Goal: Transaction & Acquisition: Purchase product/service

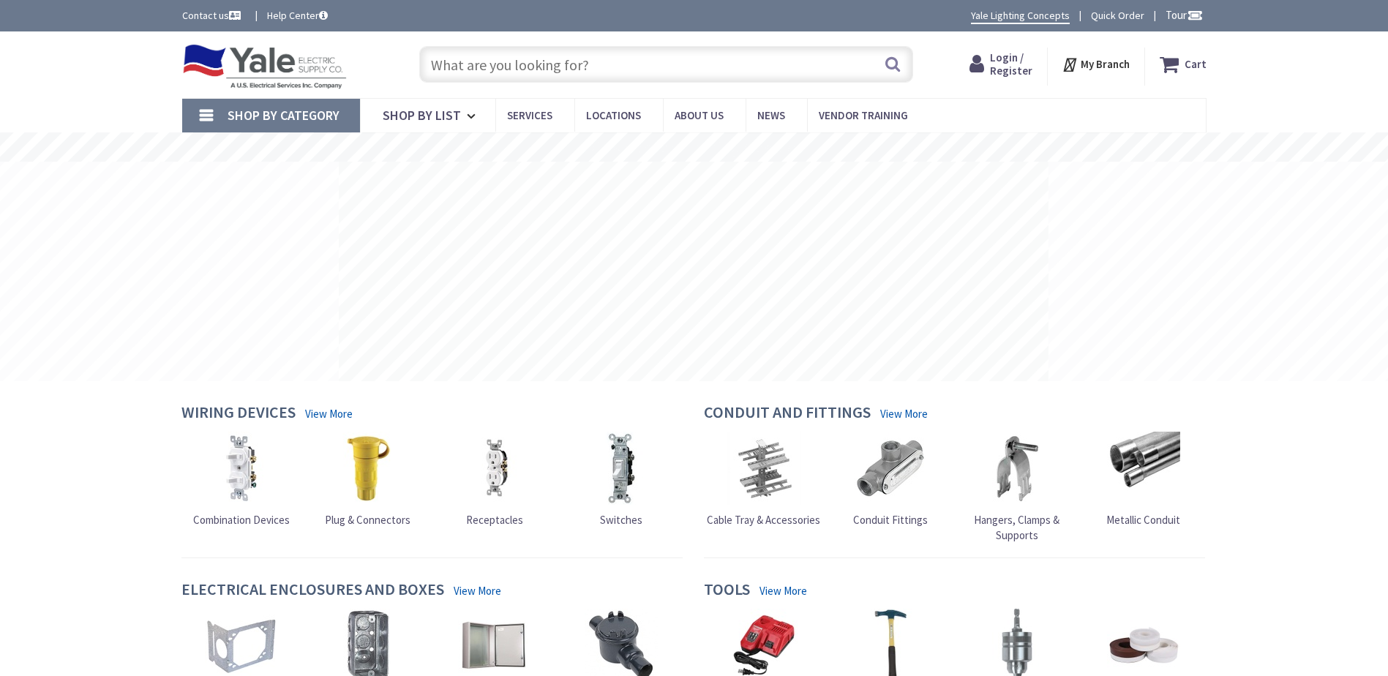
click at [598, 79] on input "text" at bounding box center [666, 64] width 494 height 37
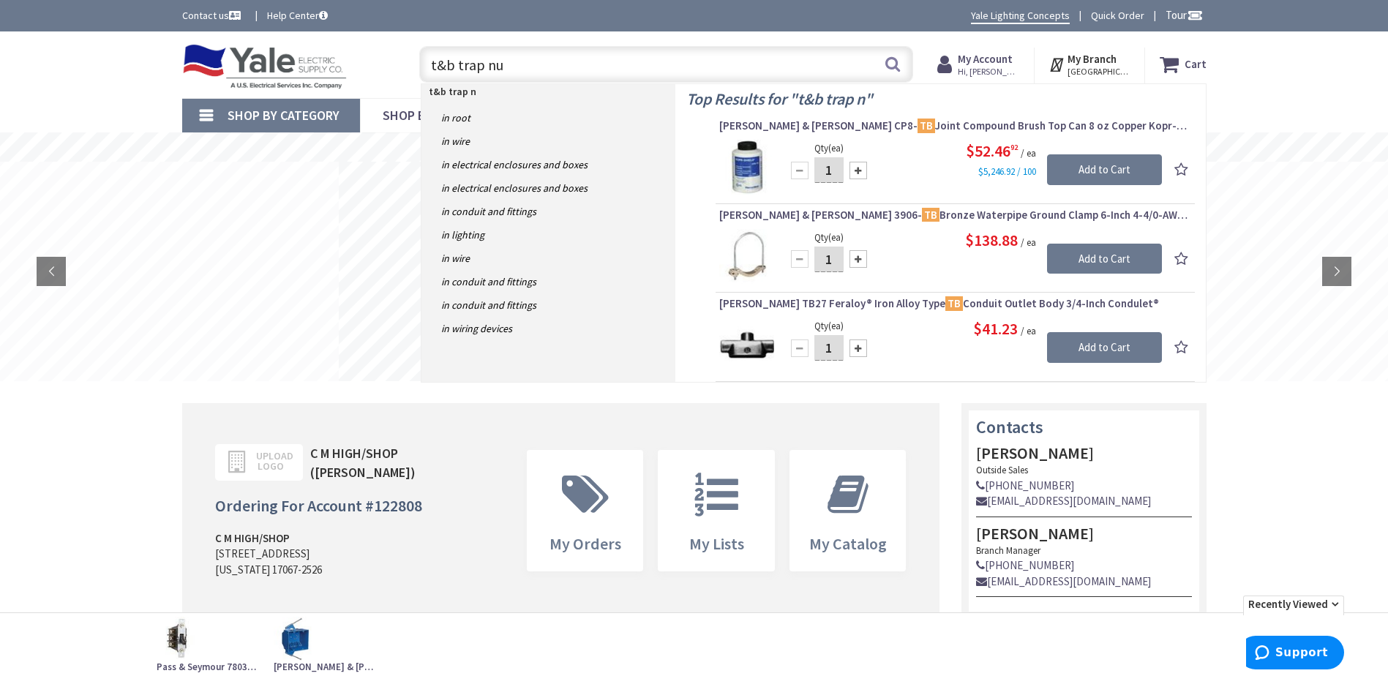
type input "t&b trap nut"
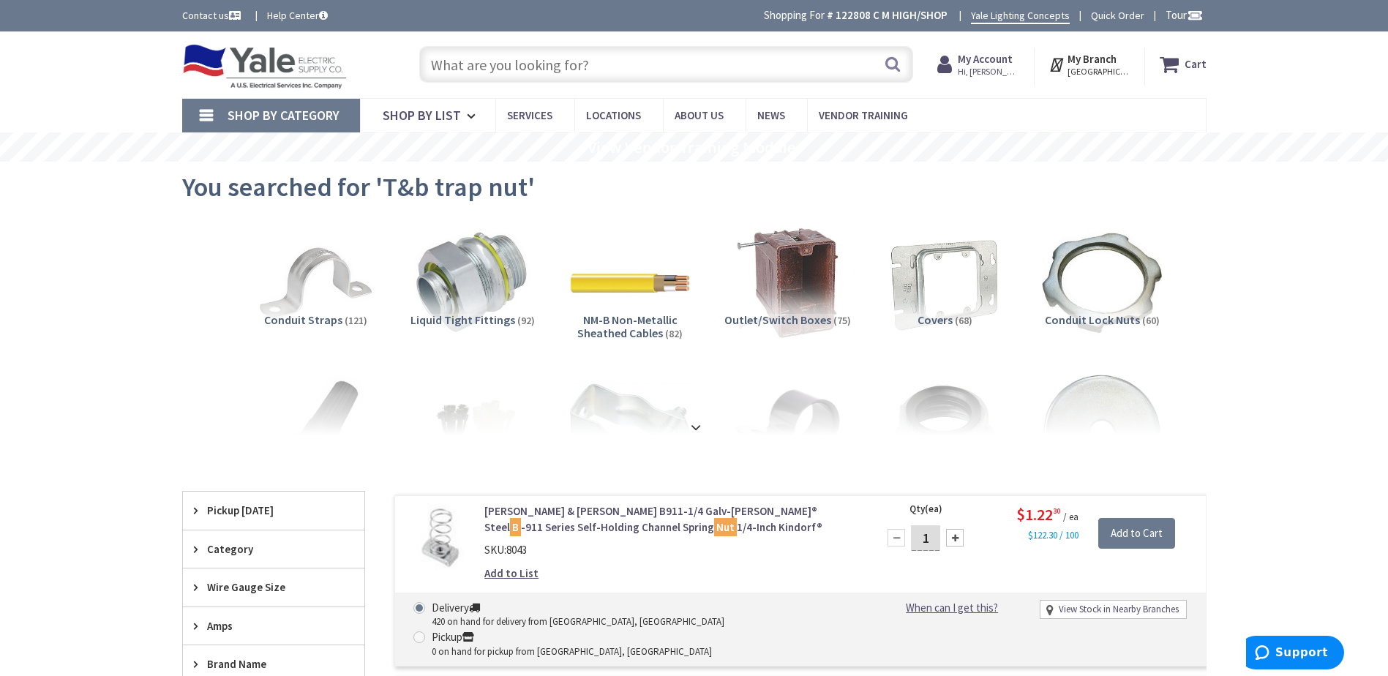
click at [504, 57] on input "text" at bounding box center [666, 64] width 494 height 37
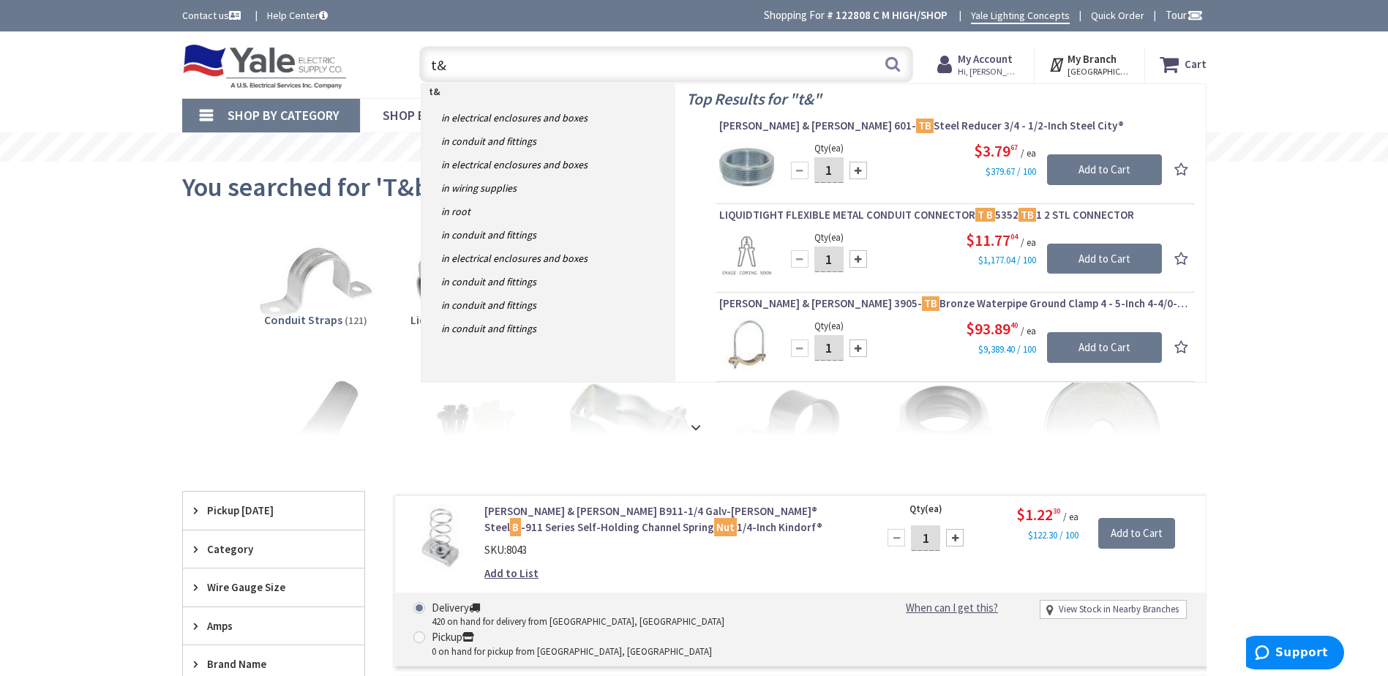
type input "t"
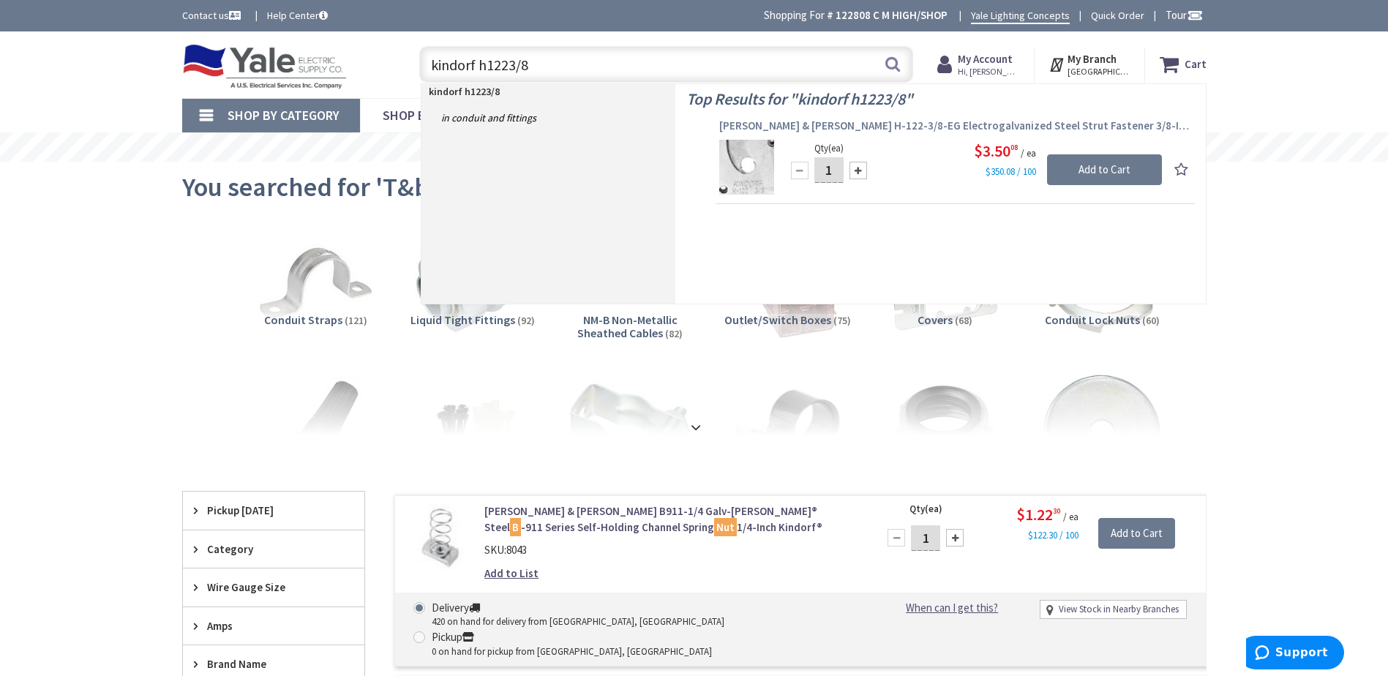
type input "kindorf h1223/8"
click at [907, 125] on span "Thomas & Betts H-122-3/8-EG Electrogalvanized Steel Strut Fastener 3/8-Inch Sup…" at bounding box center [955, 126] width 472 height 15
